Goal: Information Seeking & Learning: Compare options

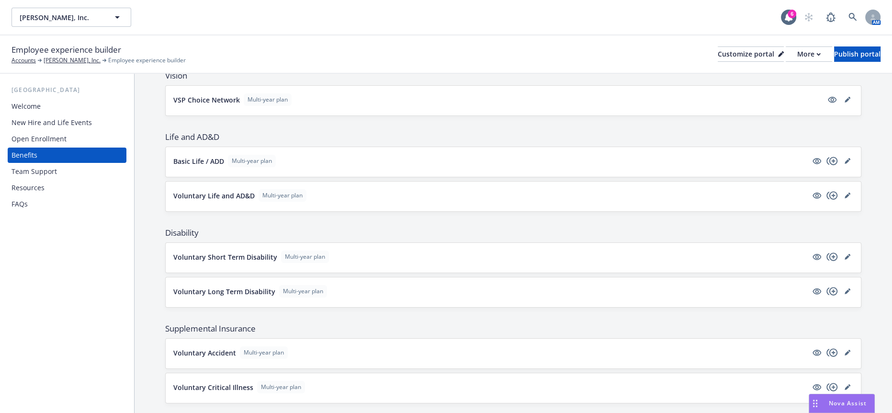
scroll to position [552, 0]
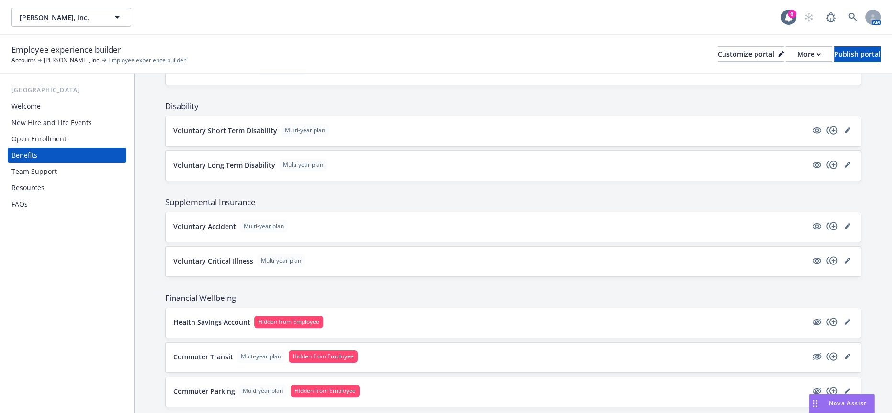
click at [213, 256] on p "Voluntary Critical Illness" at bounding box center [213, 261] width 80 height 10
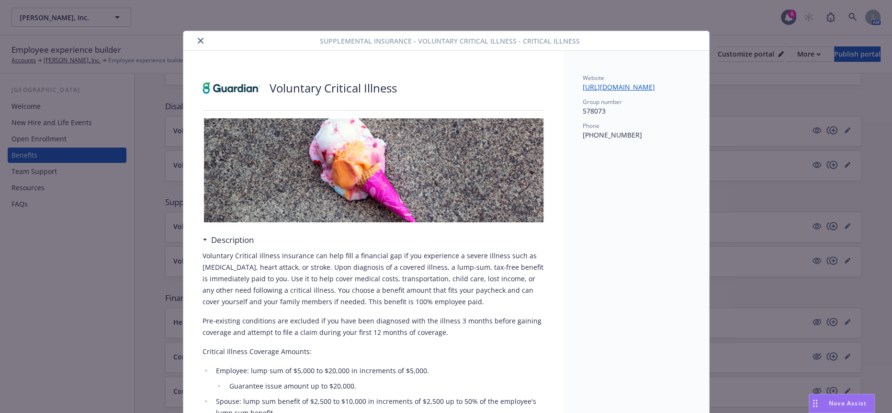
scroll to position [324, 0]
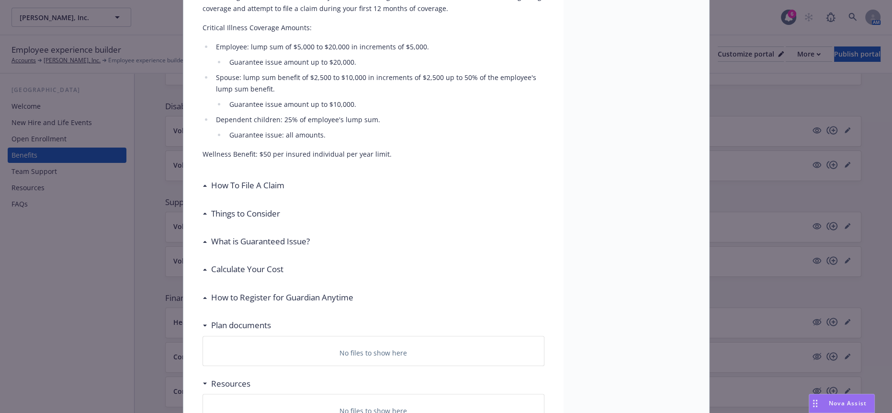
click at [252, 263] on h3 "Calculate Your Cost" at bounding box center [247, 269] width 72 height 12
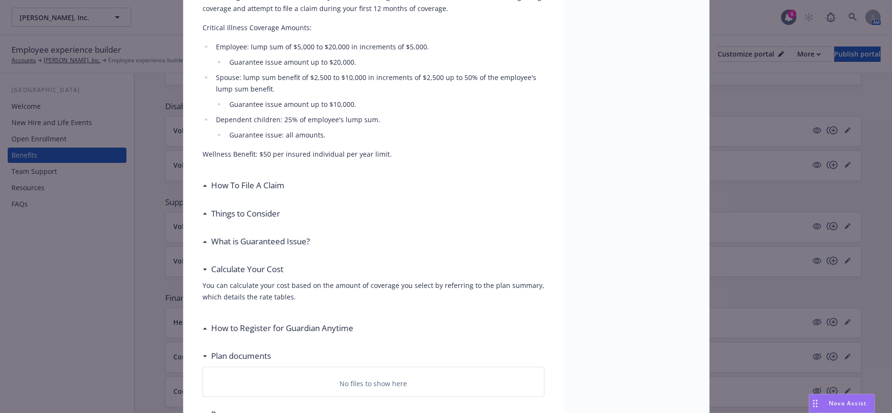
scroll to position [0, 0]
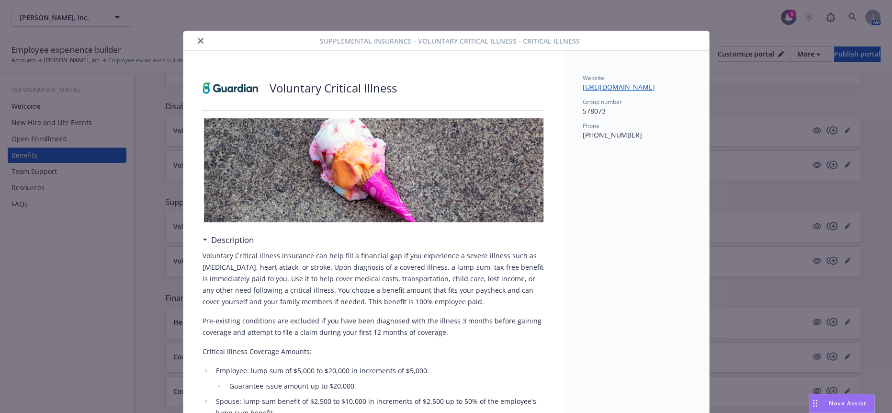
click at [188, 36] on div at bounding box center [253, 40] width 133 height 11
click at [189, 35] on div at bounding box center [253, 40] width 133 height 11
click at [198, 38] on icon "close" at bounding box center [201, 41] width 6 height 6
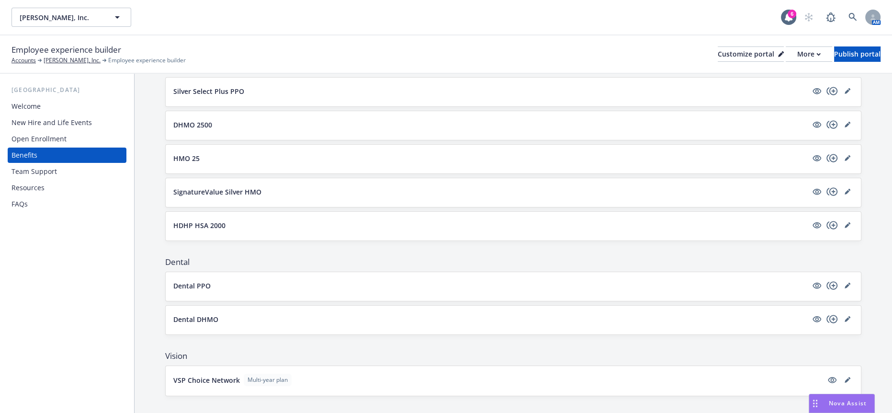
scroll to position [126, 0]
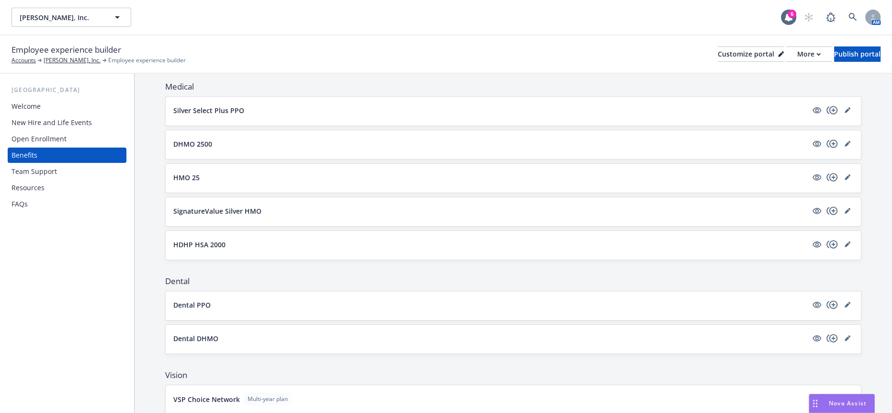
click at [195, 105] on p "Silver Select Plus PPO" at bounding box center [208, 110] width 71 height 10
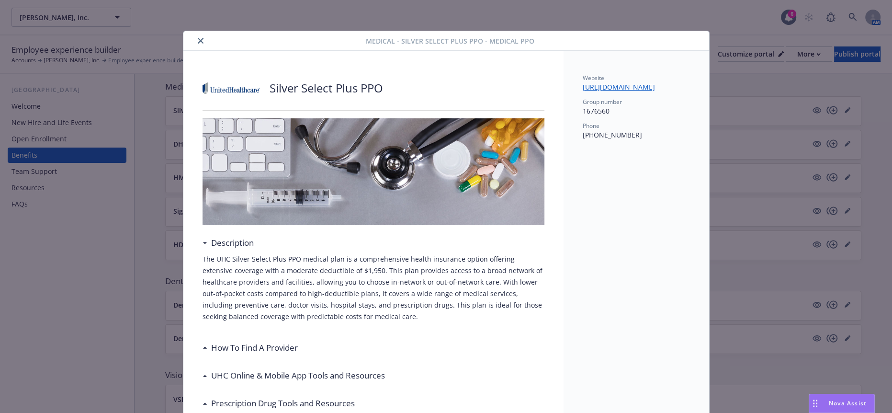
scroll to position [29, 0]
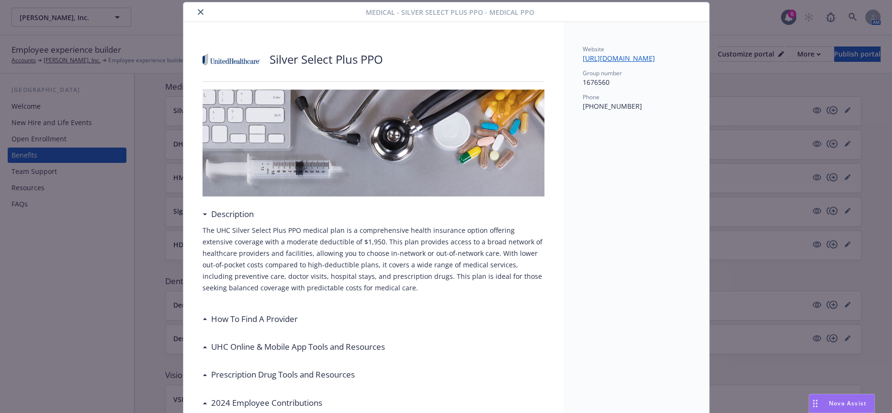
click at [188, 10] on div at bounding box center [276, 11] width 179 height 11
click at [198, 13] on icon "close" at bounding box center [201, 12] width 6 height 6
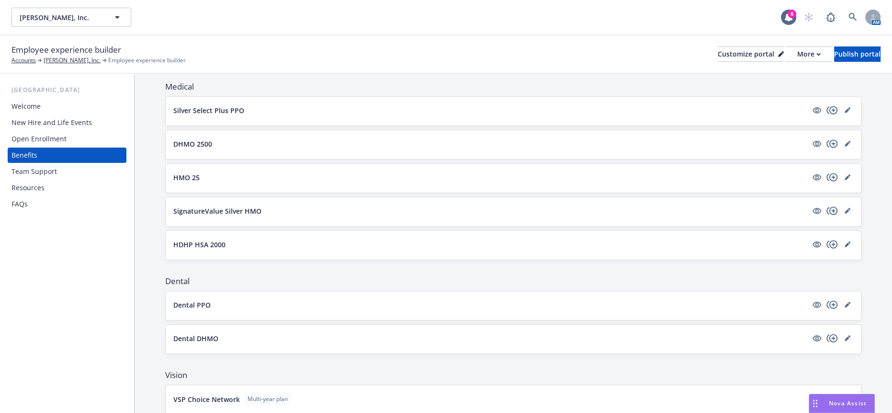
click at [186, 139] on p "DHMO 2500" at bounding box center [192, 144] width 39 height 10
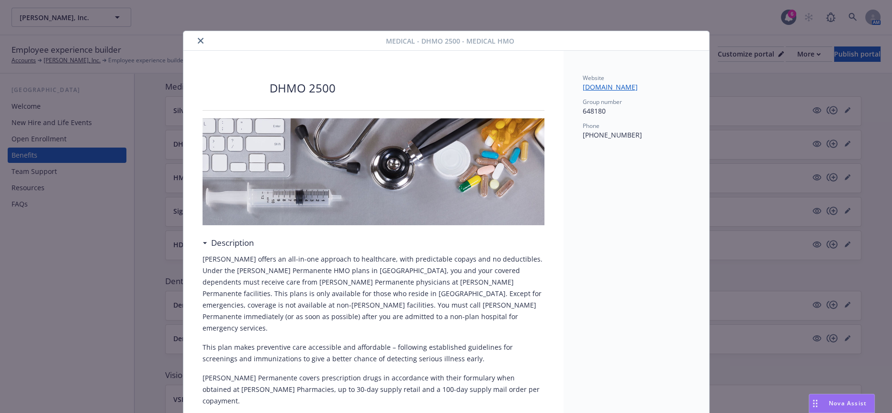
scroll to position [29, 0]
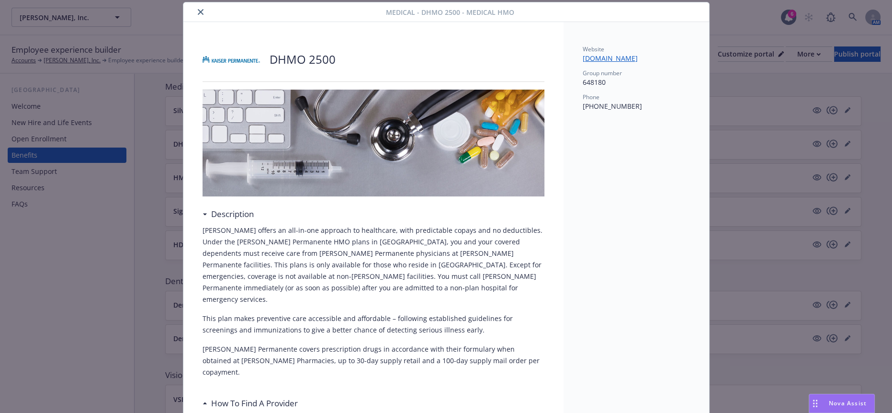
click at [198, 12] on icon "close" at bounding box center [201, 12] width 6 height 6
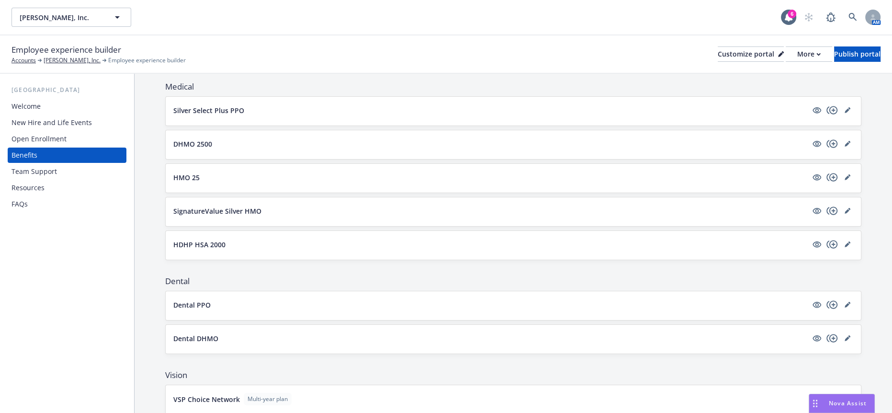
click at [199, 172] on button "HMO 25" at bounding box center [490, 177] width 634 height 10
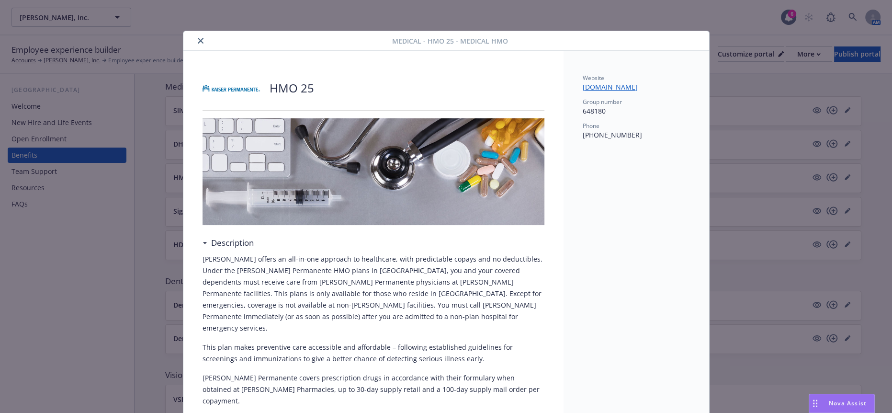
scroll to position [29, 0]
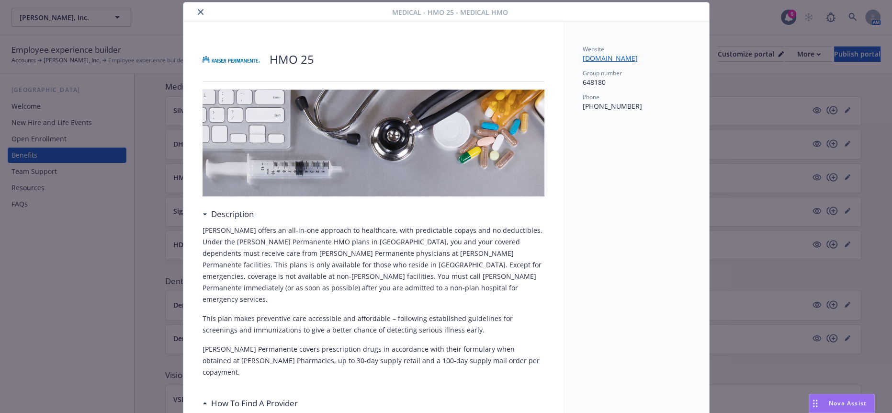
click at [195, 7] on button "close" at bounding box center [200, 11] width 11 height 11
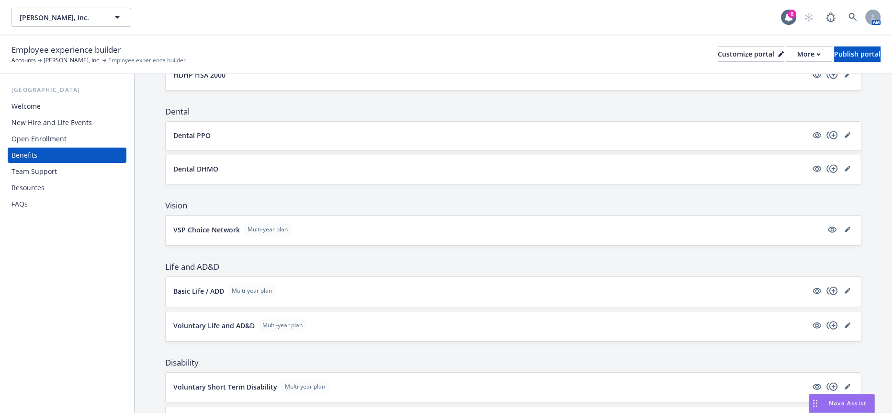
scroll to position [286, 0]
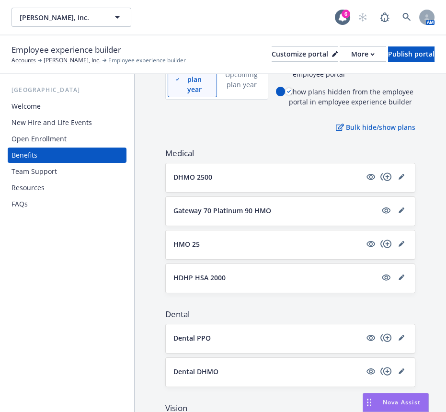
scroll to position [160, 0]
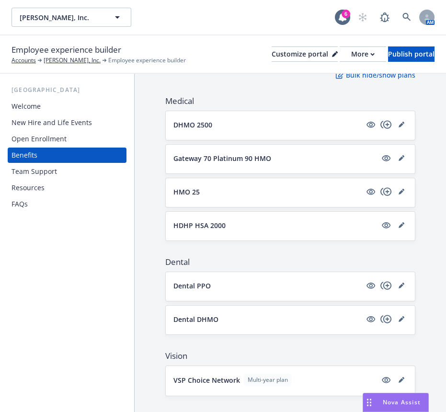
click at [187, 187] on p "HMO 25" at bounding box center [186, 192] width 26 height 10
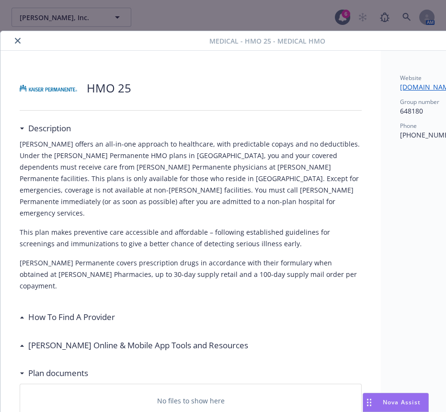
click at [17, 43] on button "close" at bounding box center [17, 40] width 11 height 11
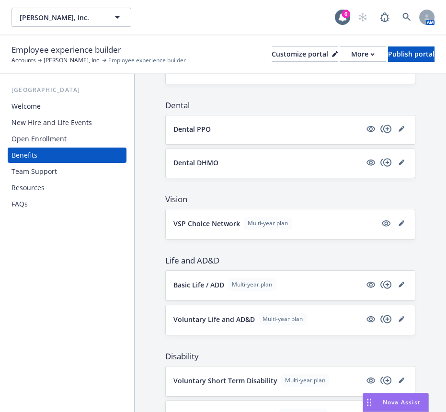
scroll to position [320, 0]
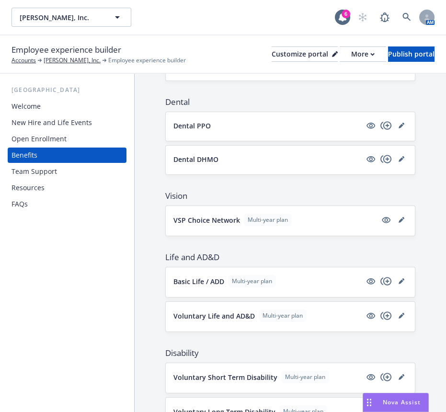
click at [218, 309] on div "Voluntary Life and AD&D Multi-year plan" at bounding box center [290, 316] width 234 height 14
click at [215, 311] on p "Voluntary Life and AD&D" at bounding box center [213, 316] width 81 height 10
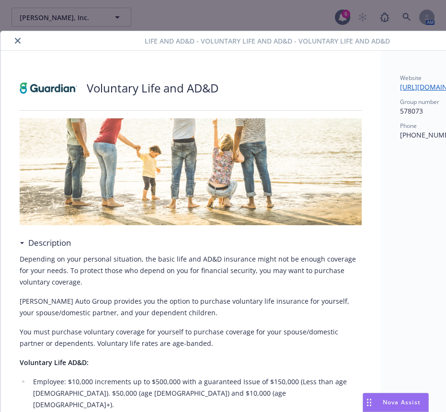
click at [16, 35] on button "close" at bounding box center [17, 40] width 11 height 11
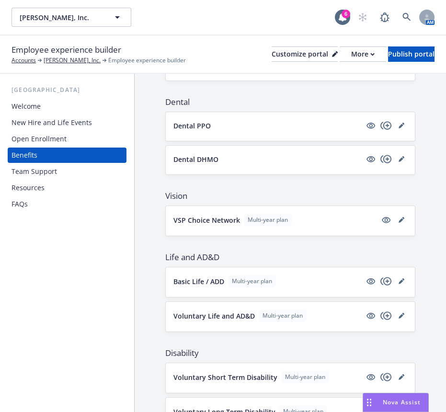
scroll to position [479, 0]
